Goal: Task Accomplishment & Management: Manage account settings

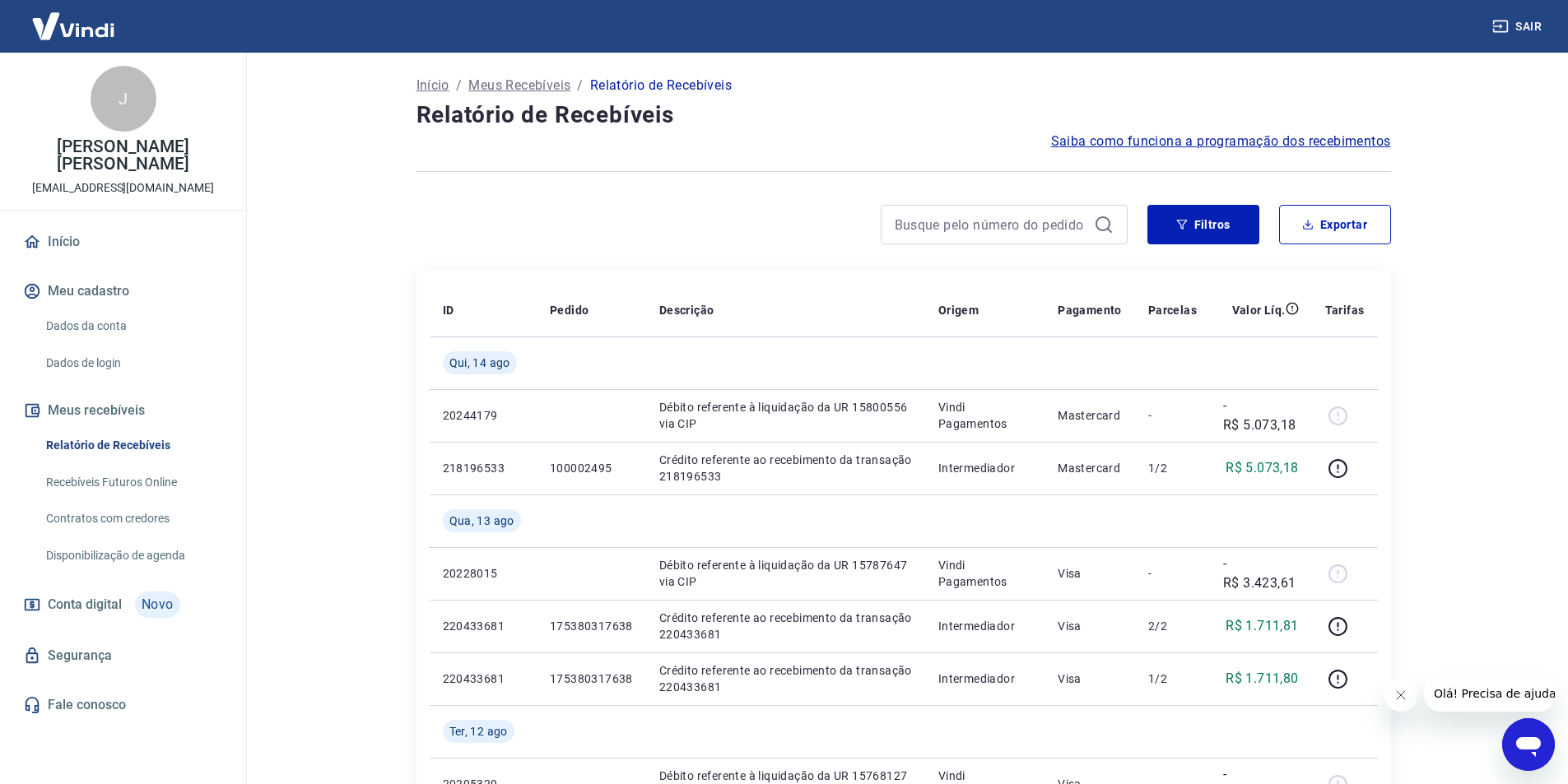
click at [153, 449] on link "Relatório de Recebíveis" at bounding box center [132, 445] width 187 height 34
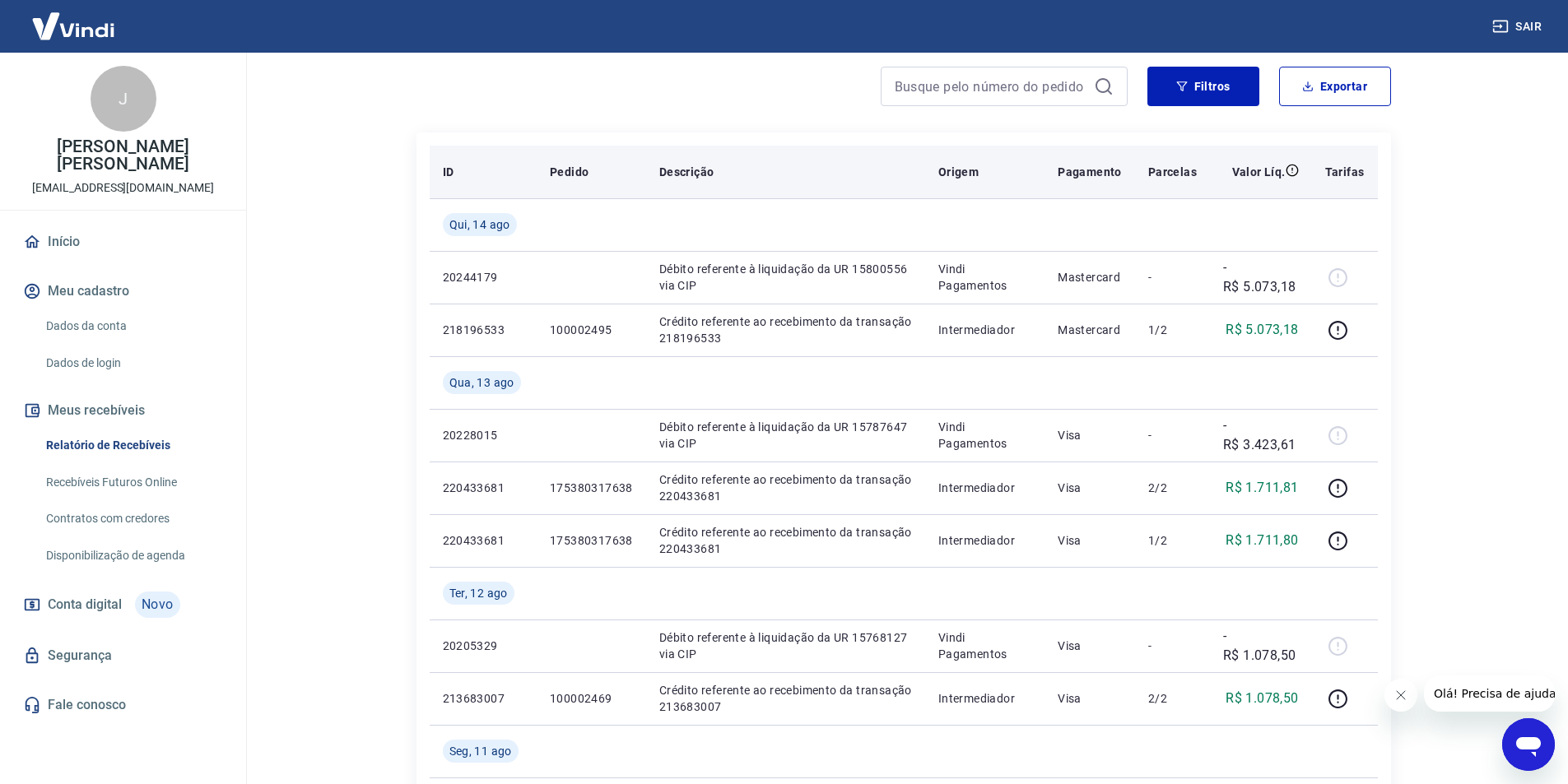
scroll to position [165, 0]
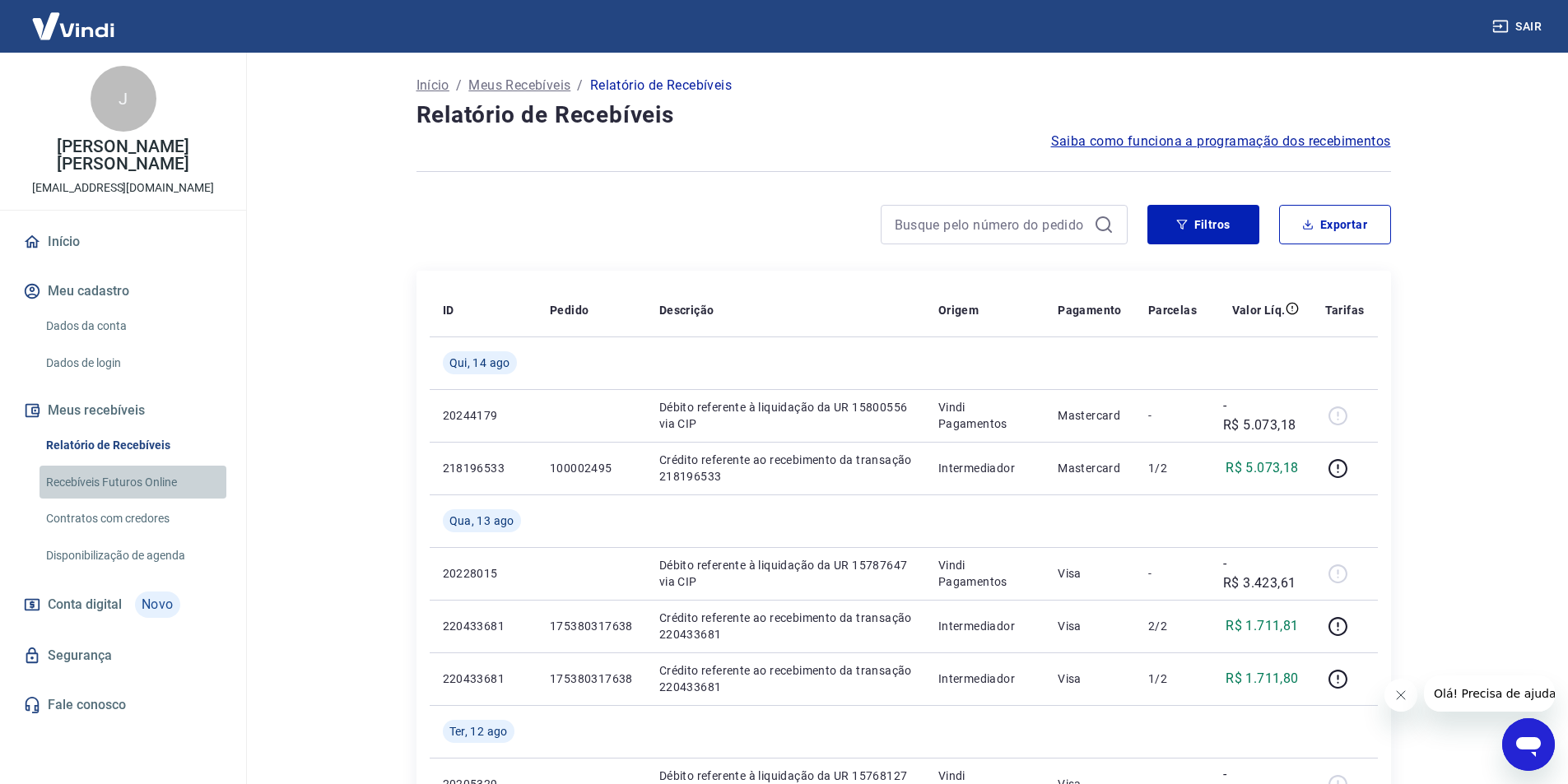
click at [126, 482] on link "Recebíveis Futuros Online" at bounding box center [132, 482] width 187 height 34
